Goal: Transaction & Acquisition: Purchase product/service

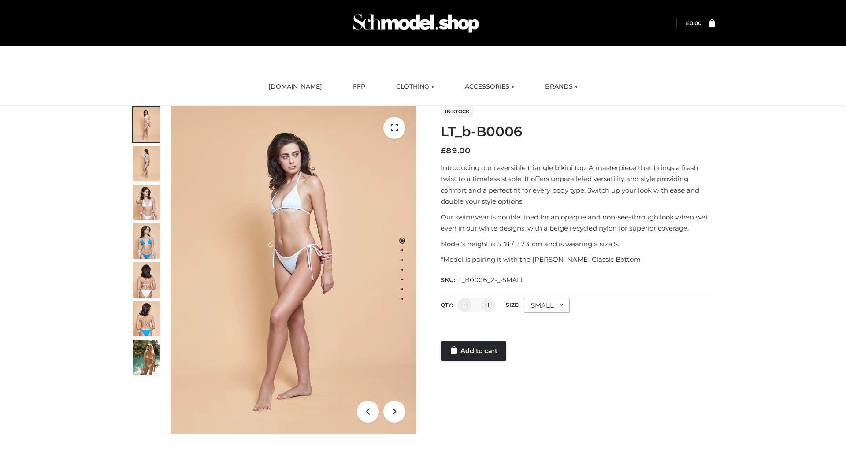
click at [474, 351] on link "Add to cart" at bounding box center [474, 350] width 66 height 19
